Goal: Task Accomplishment & Management: Use online tool/utility

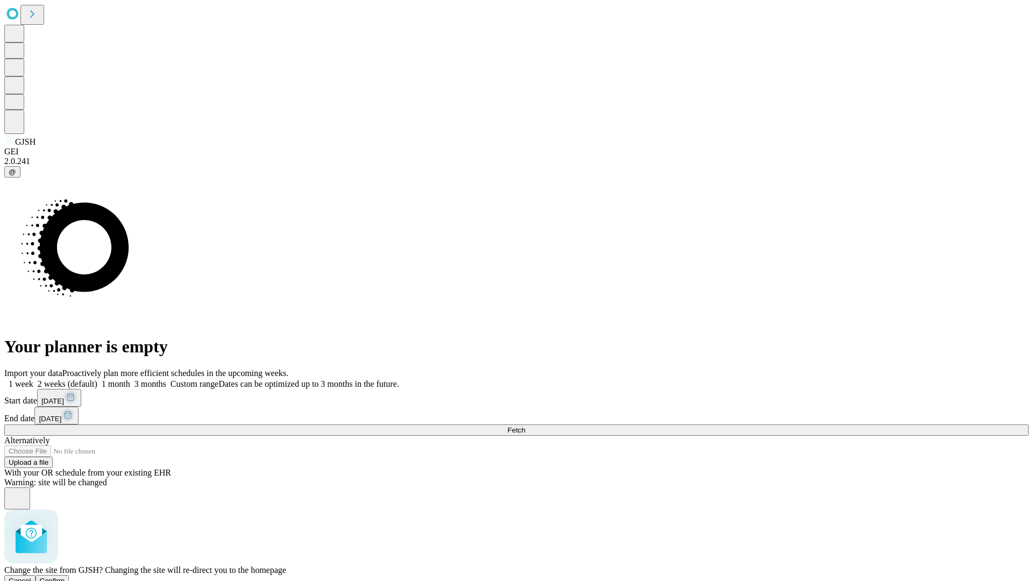
click at [65, 577] on span "Confirm" at bounding box center [52, 581] width 25 height 8
click at [97, 379] on label "2 weeks (default)" at bounding box center [65, 383] width 64 height 9
click at [525, 426] on span "Fetch" at bounding box center [516, 430] width 18 height 8
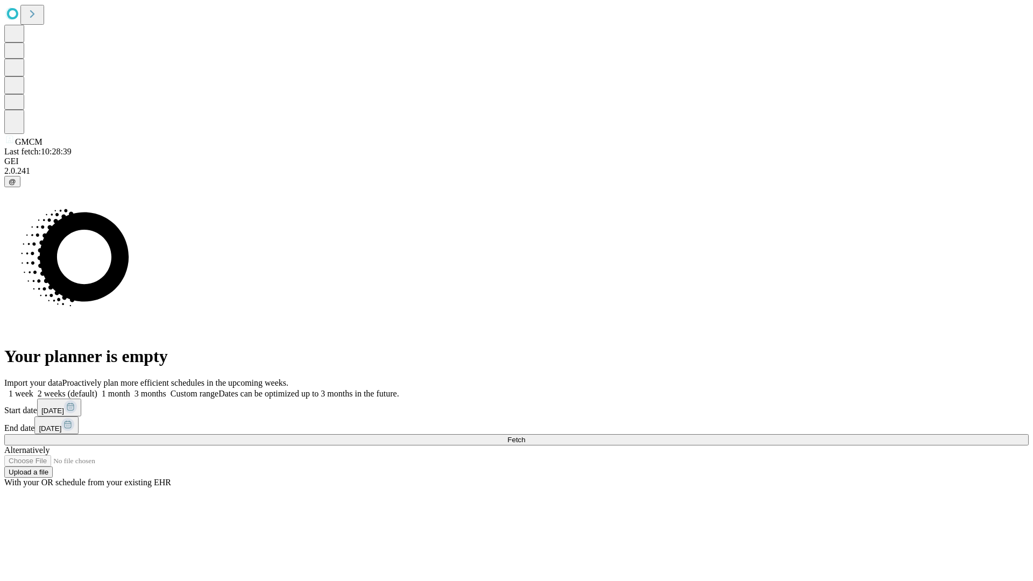
click at [97, 389] on label "2 weeks (default)" at bounding box center [65, 393] width 64 height 9
click at [525, 436] on span "Fetch" at bounding box center [516, 440] width 18 height 8
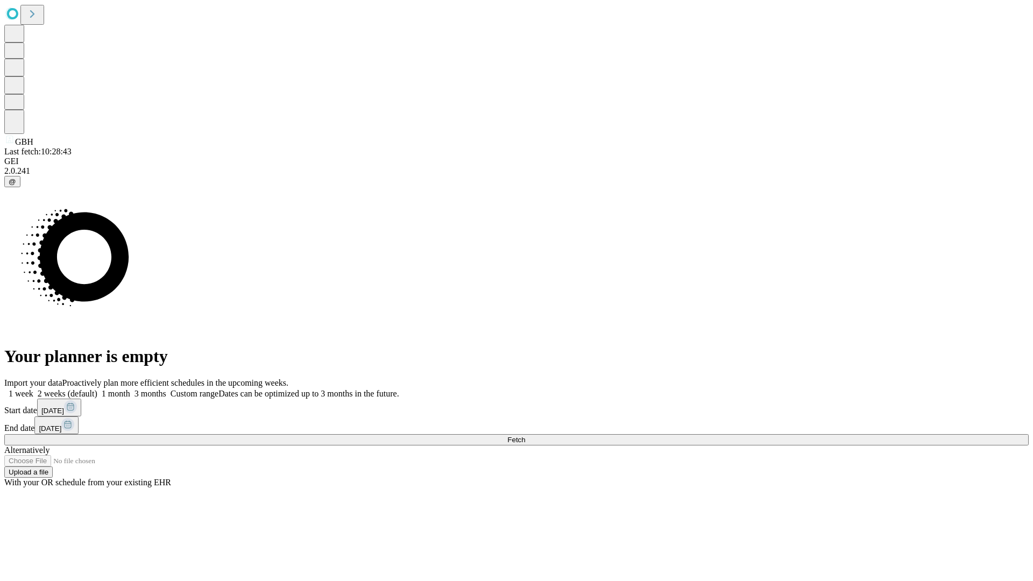
click at [97, 389] on label "2 weeks (default)" at bounding box center [65, 393] width 64 height 9
click at [525, 436] on span "Fetch" at bounding box center [516, 440] width 18 height 8
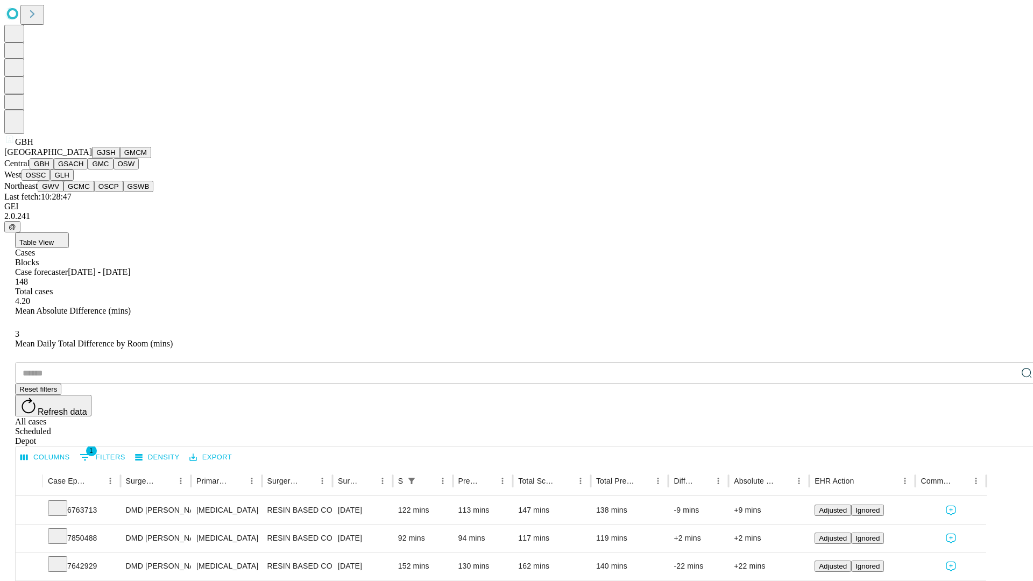
click at [83, 169] on button "GSACH" at bounding box center [71, 163] width 34 height 11
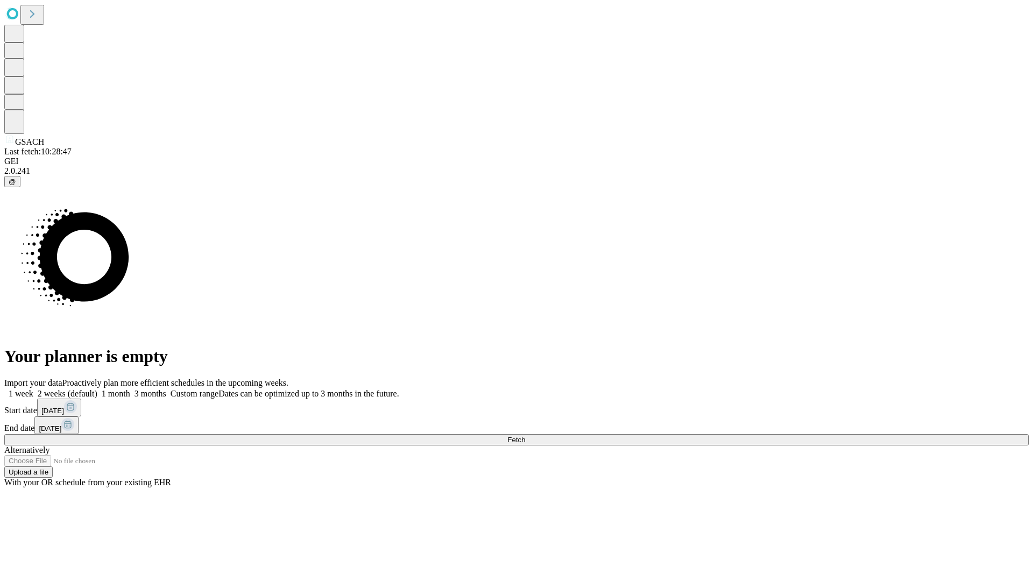
click at [97, 389] on label "2 weeks (default)" at bounding box center [65, 393] width 64 height 9
click at [525, 436] on span "Fetch" at bounding box center [516, 440] width 18 height 8
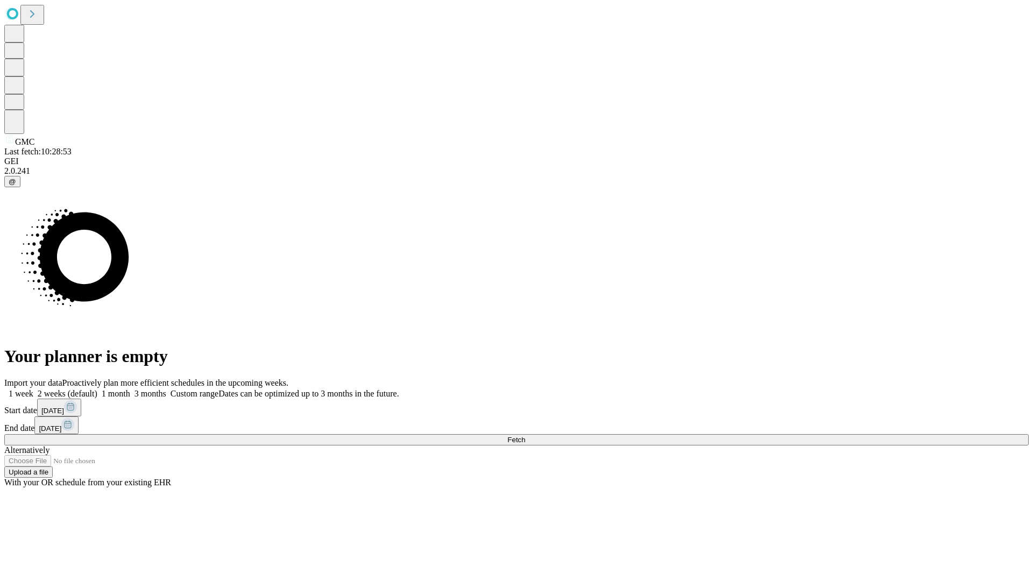
click at [97, 389] on label "2 weeks (default)" at bounding box center [65, 393] width 64 height 9
click at [525, 436] on span "Fetch" at bounding box center [516, 440] width 18 height 8
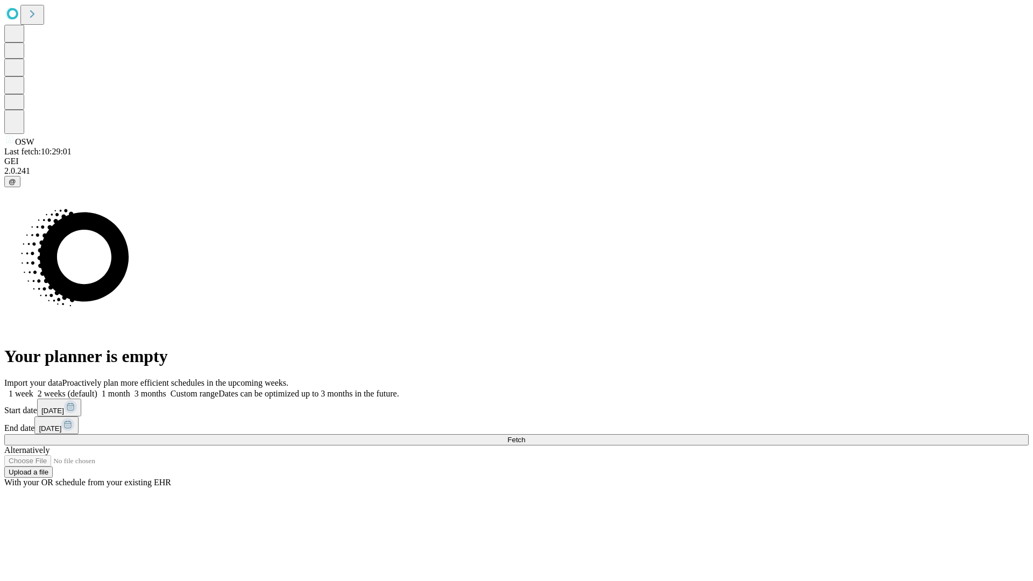
click at [97, 389] on label "2 weeks (default)" at bounding box center [65, 393] width 64 height 9
click at [525, 436] on span "Fetch" at bounding box center [516, 440] width 18 height 8
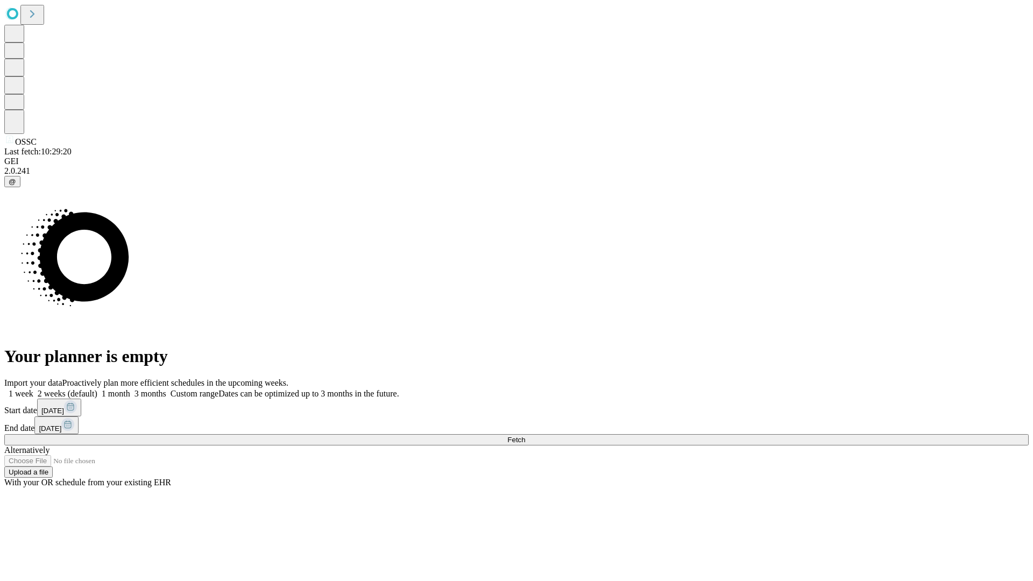
click at [97, 389] on label "2 weeks (default)" at bounding box center [65, 393] width 64 height 9
click at [525, 436] on span "Fetch" at bounding box center [516, 440] width 18 height 8
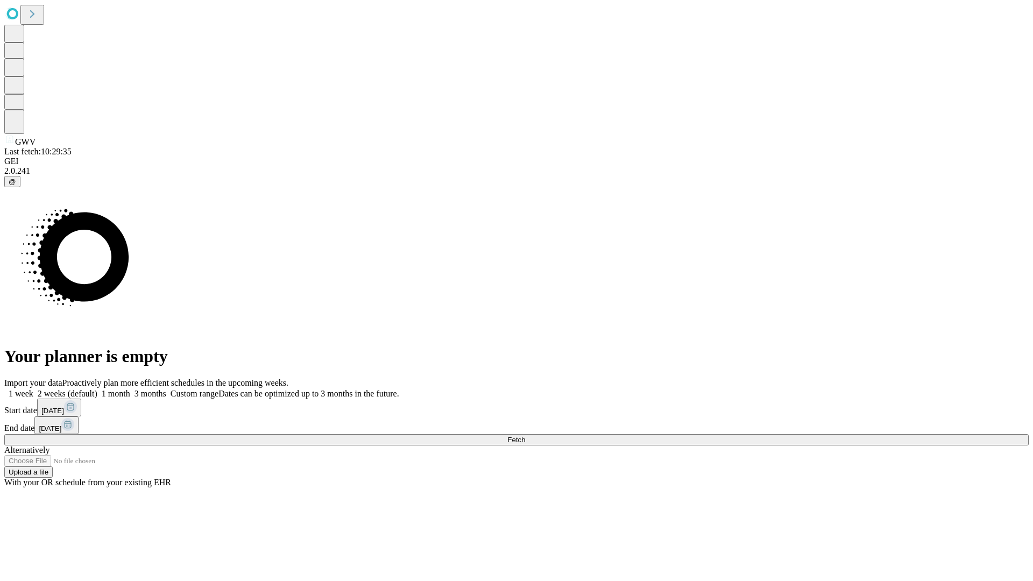
click at [97, 389] on label "2 weeks (default)" at bounding box center [65, 393] width 64 height 9
click at [525, 436] on span "Fetch" at bounding box center [516, 440] width 18 height 8
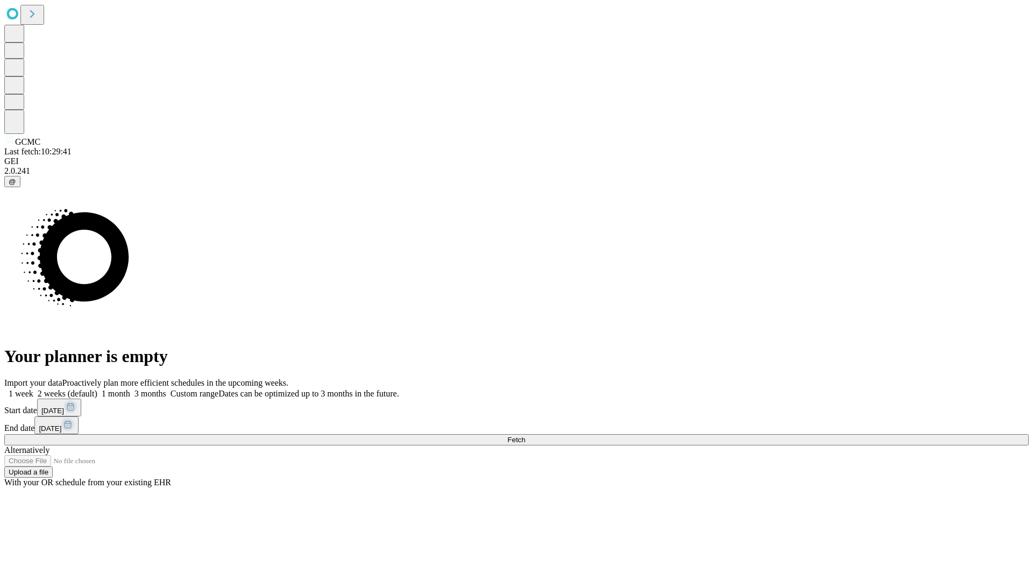
click at [97, 389] on label "2 weeks (default)" at bounding box center [65, 393] width 64 height 9
click at [525, 436] on span "Fetch" at bounding box center [516, 440] width 18 height 8
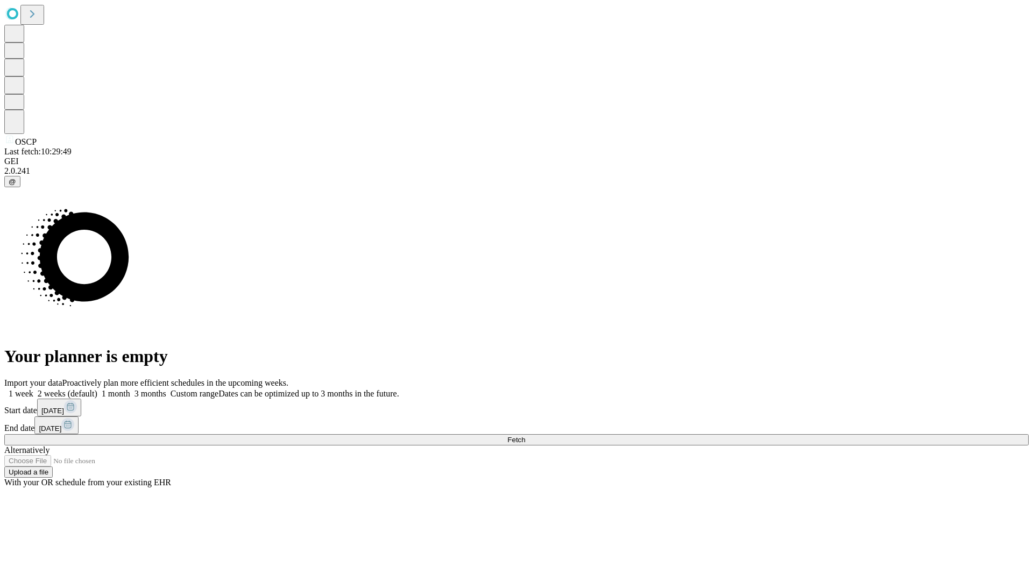
click at [97, 389] on label "2 weeks (default)" at bounding box center [65, 393] width 64 height 9
click at [525, 436] on span "Fetch" at bounding box center [516, 440] width 18 height 8
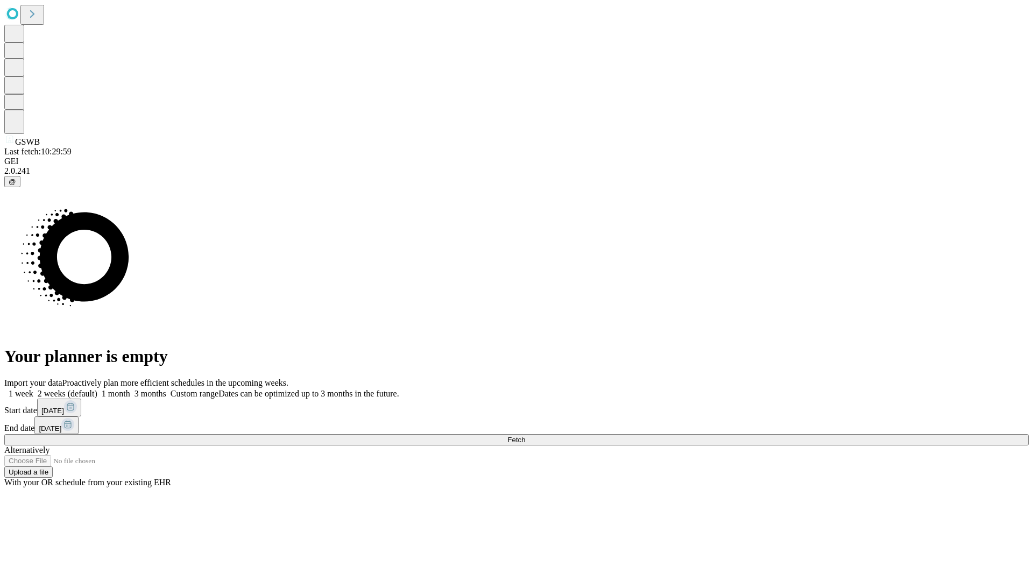
click at [525, 436] on span "Fetch" at bounding box center [516, 440] width 18 height 8
